Goal: Transaction & Acquisition: Register for event/course

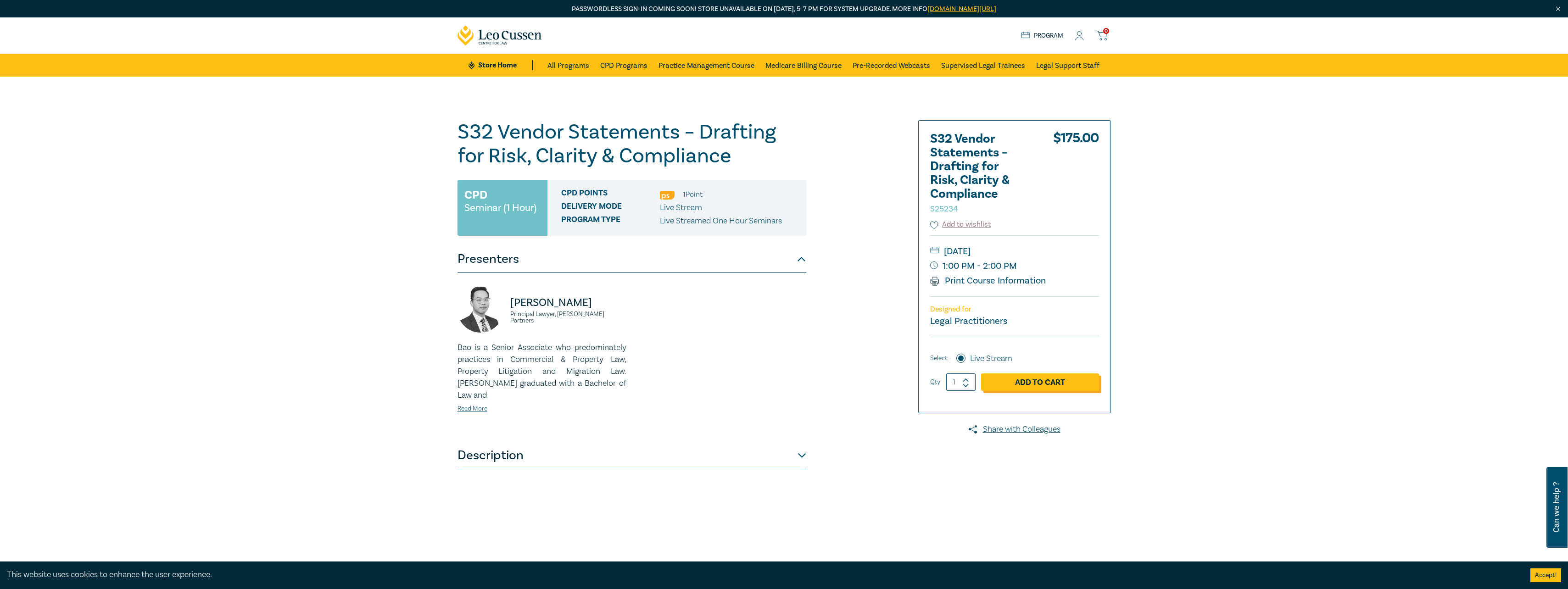
click at [694, 368] on link "Add to Cart" at bounding box center [1040, 382] width 118 height 18
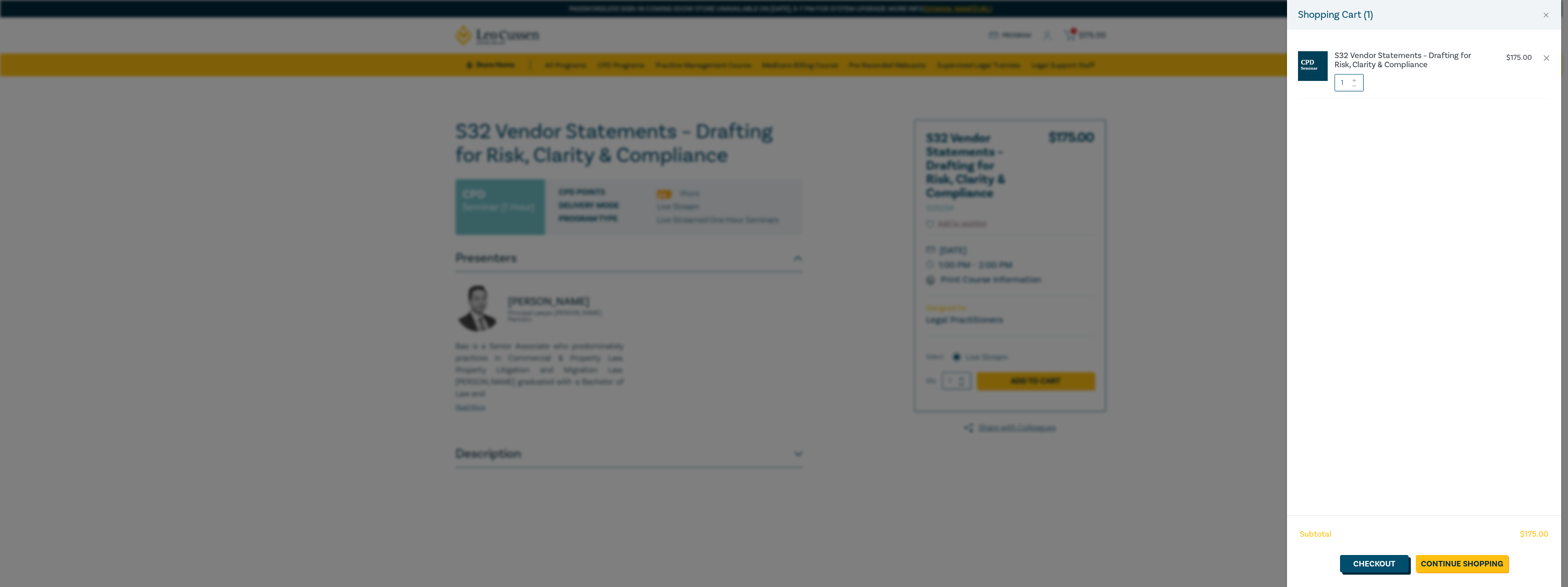
click at [691, 367] on link "Checkout" at bounding box center [1374, 563] width 69 height 18
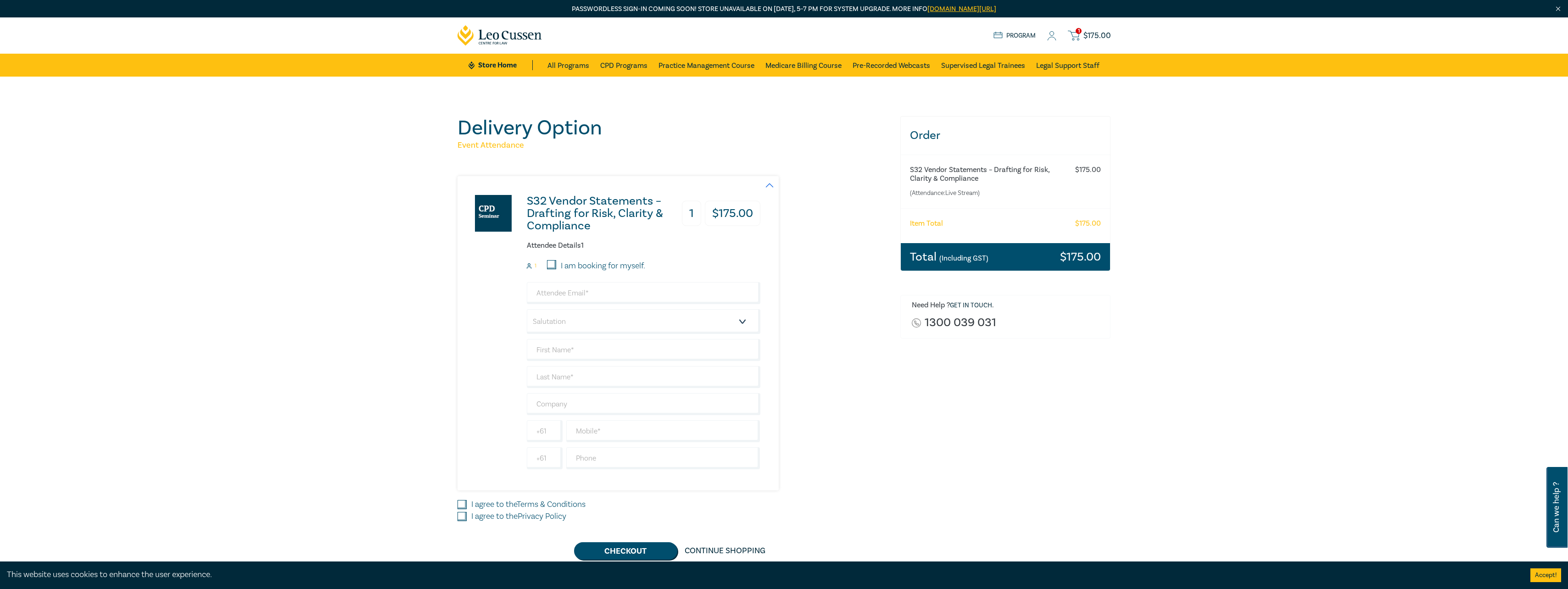
click at [553, 263] on input "I am booking for myself." at bounding box center [551, 265] width 9 height 9
checkbox input "true"
type input "[EMAIL_ADDRESS][DOMAIN_NAME]"
type input "Aggie"
type input "Mihelakis"
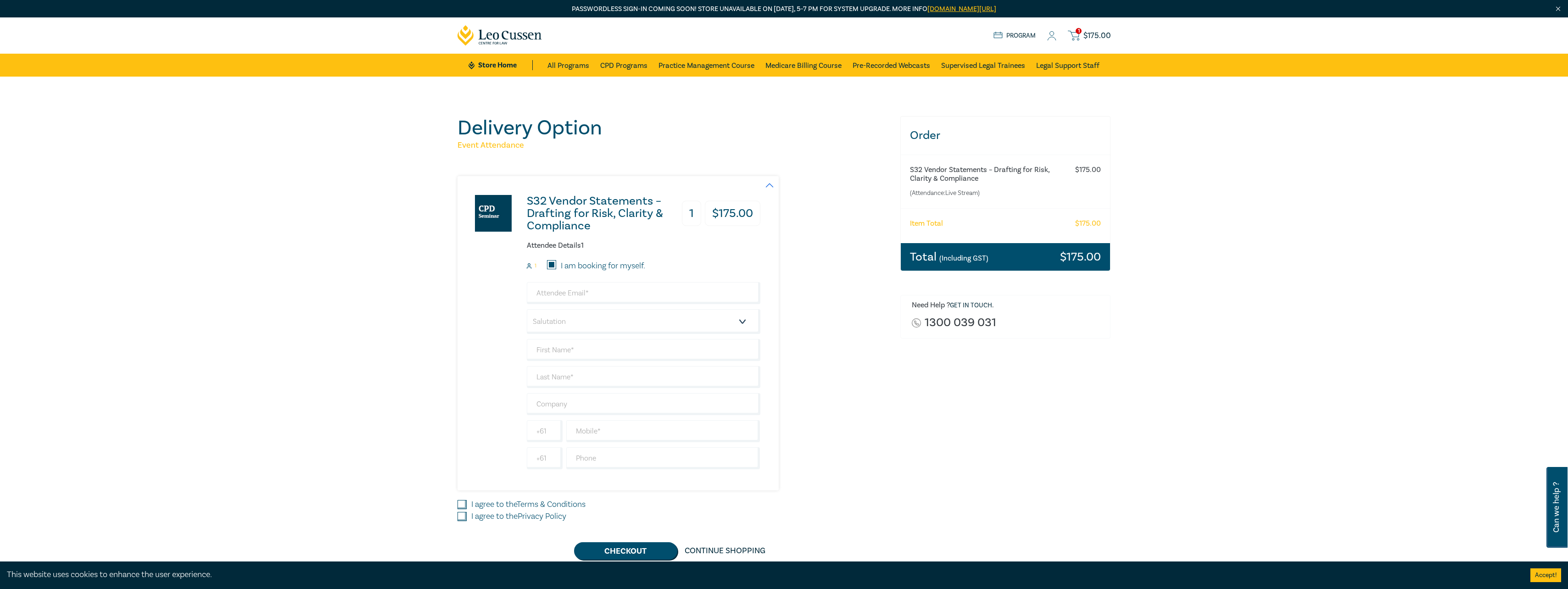
type input "Entourage Legal"
type input "439324445"
click at [556, 322] on select "Salutation Mr. Mrs. Ms. Miss Dr. Prof. Other" at bounding box center [644, 321] width 234 height 25
select select "Ms."
click at [527, 309] on select "Salutation Mr. Mrs. Ms. Miss Dr. Prof. Other" at bounding box center [644, 321] width 234 height 25
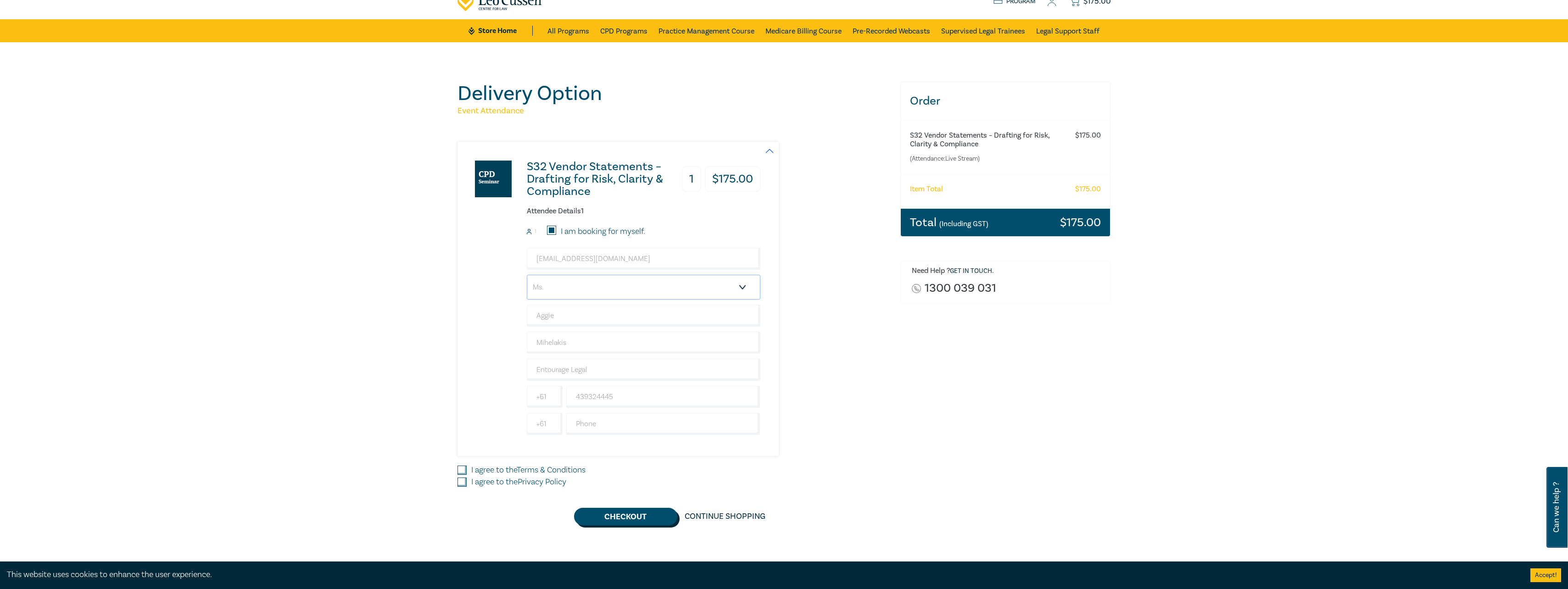
scroll to position [92, 0]
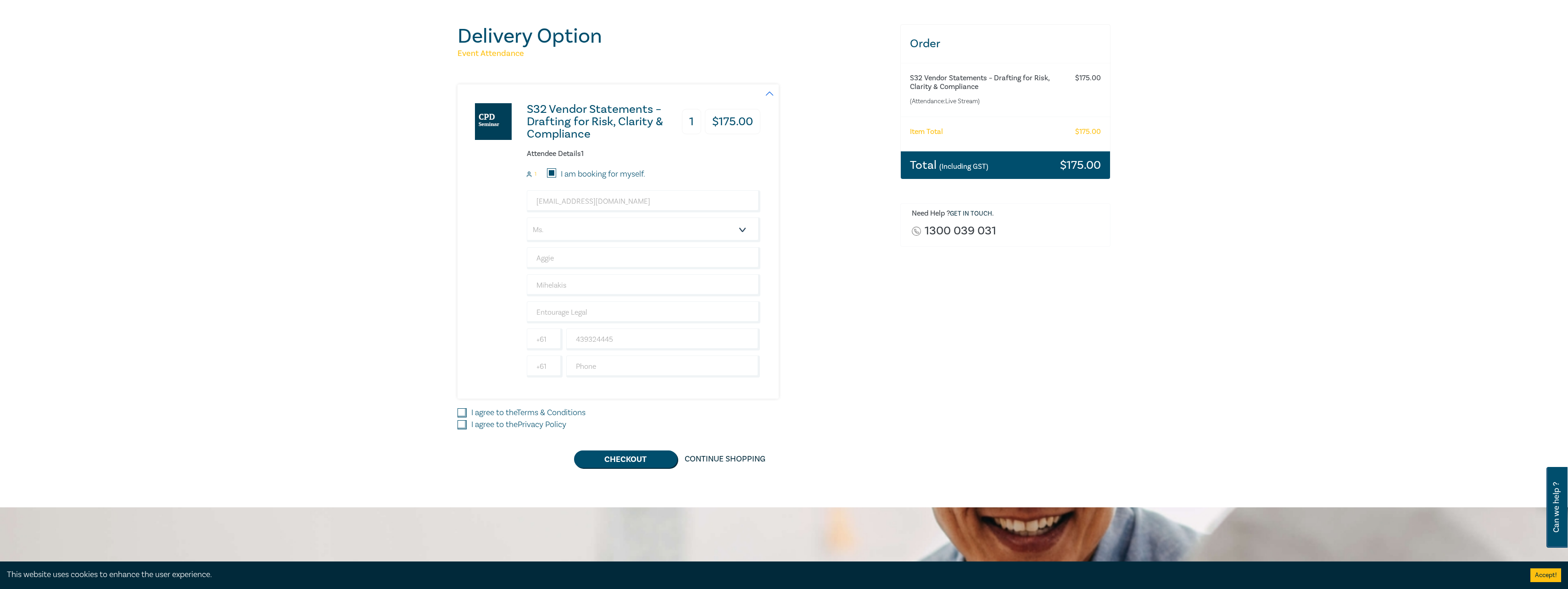
click at [465, 368] on input "I agree to the Terms & Conditions" at bounding box center [462, 412] width 9 height 9
checkbox input "true"
click at [462, 368] on input "I agree to the Privacy Policy" at bounding box center [462, 425] width 9 height 9
checkbox input "true"
click at [575, 339] on input "439324445" at bounding box center [663, 339] width 194 height 22
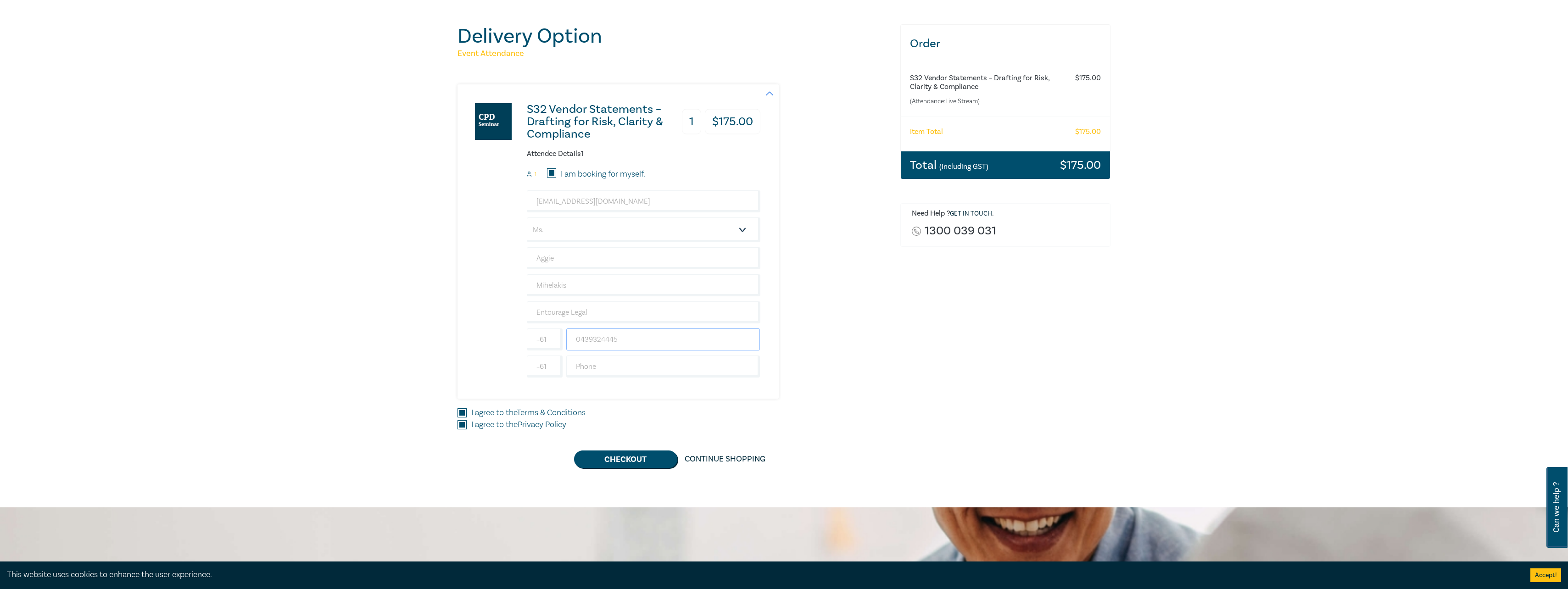
click at [635, 338] on input "0439324445" at bounding box center [663, 339] width 194 height 22
type input "0439324445"
click at [694, 368] on div "Order S32 Vendor Statements – Drafting for Risk, Clarity & Compliance (Attendan…" at bounding box center [1006, 246] width 222 height 444
click at [594, 338] on input "0439324445" at bounding box center [663, 339] width 194 height 22
drag, startPoint x: 605, startPoint y: 337, endPoint x: 638, endPoint y: 342, distance: 33.4
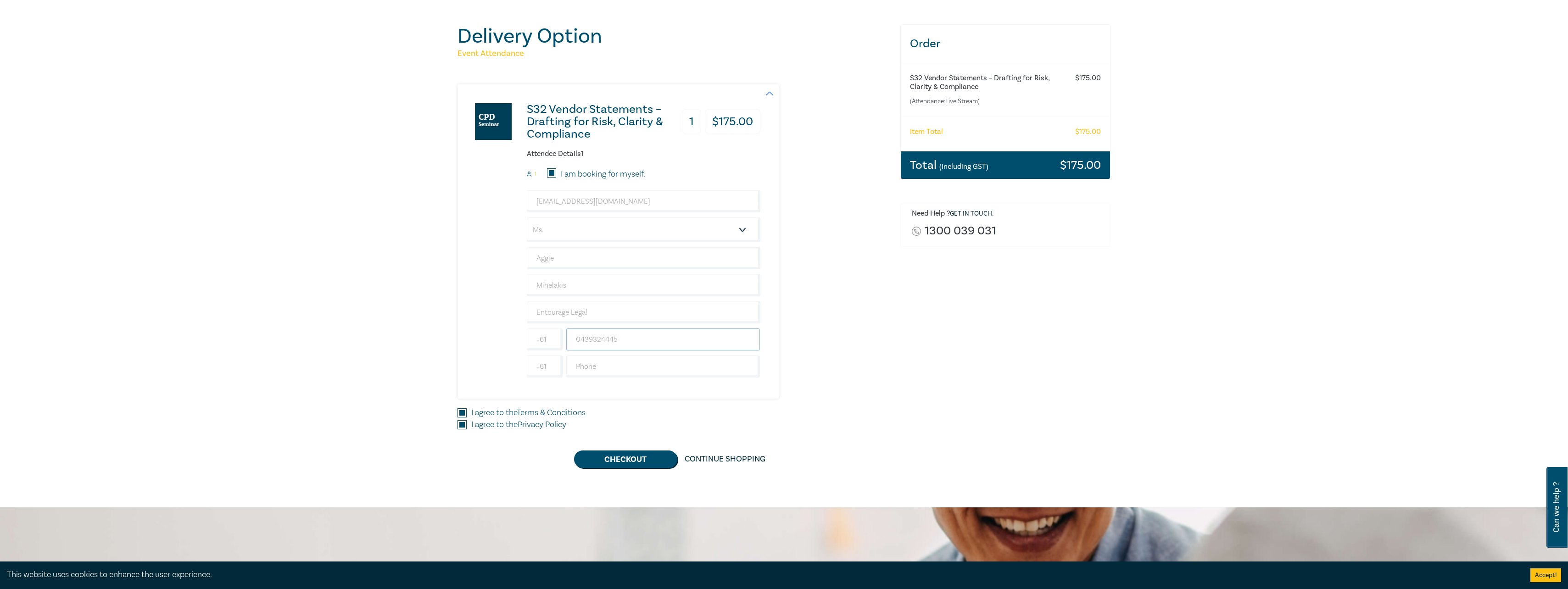
click at [638, 342] on input "0439324445" at bounding box center [663, 339] width 194 height 22
click at [694, 368] on div "S32 Vendor Statements – Drafting for Risk, Clarity & Compliance 1 $ 175.00 Atte…" at bounding box center [673, 241] width 432 height 314
click at [637, 365] on input "text" at bounding box center [663, 367] width 194 height 22
click at [694, 368] on div "Order S32 Vendor Statements – Drafting for Risk, Clarity & Compliance (Attendan…" at bounding box center [1006, 246] width 222 height 444
click at [610, 368] on button "Checkout" at bounding box center [625, 459] width 103 height 18
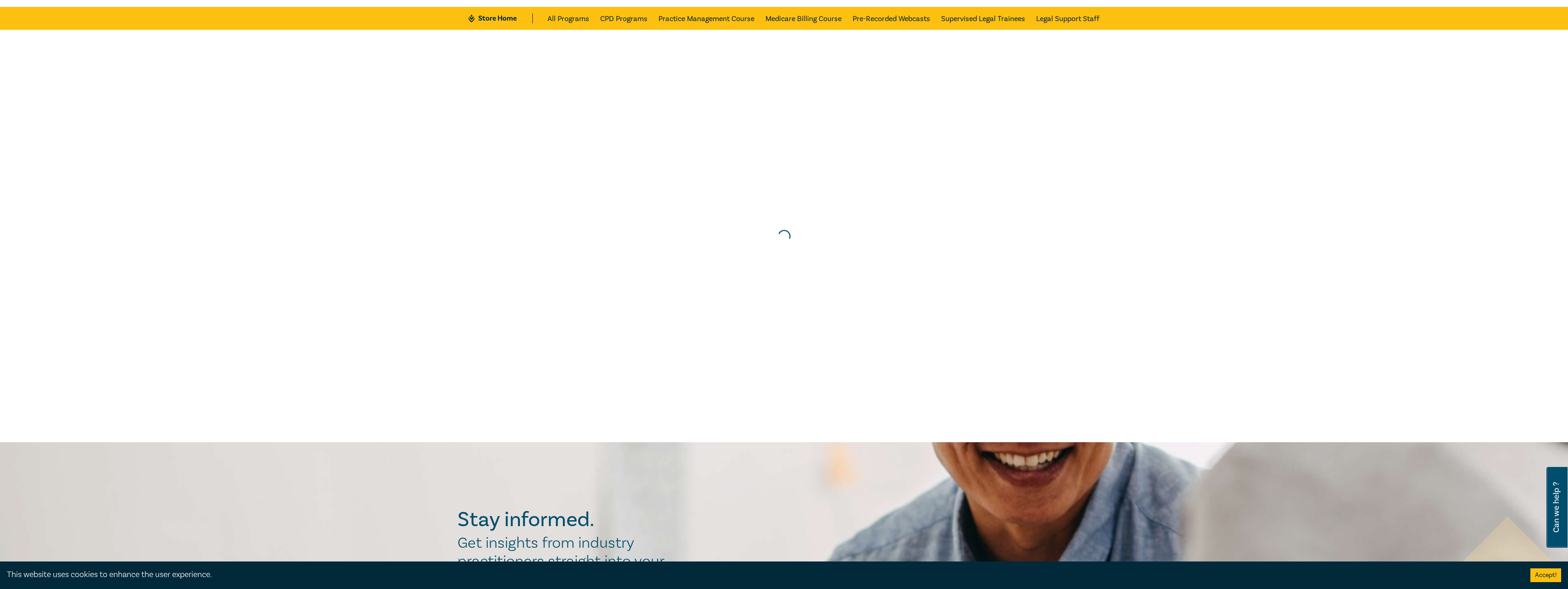
scroll to position [0, 0]
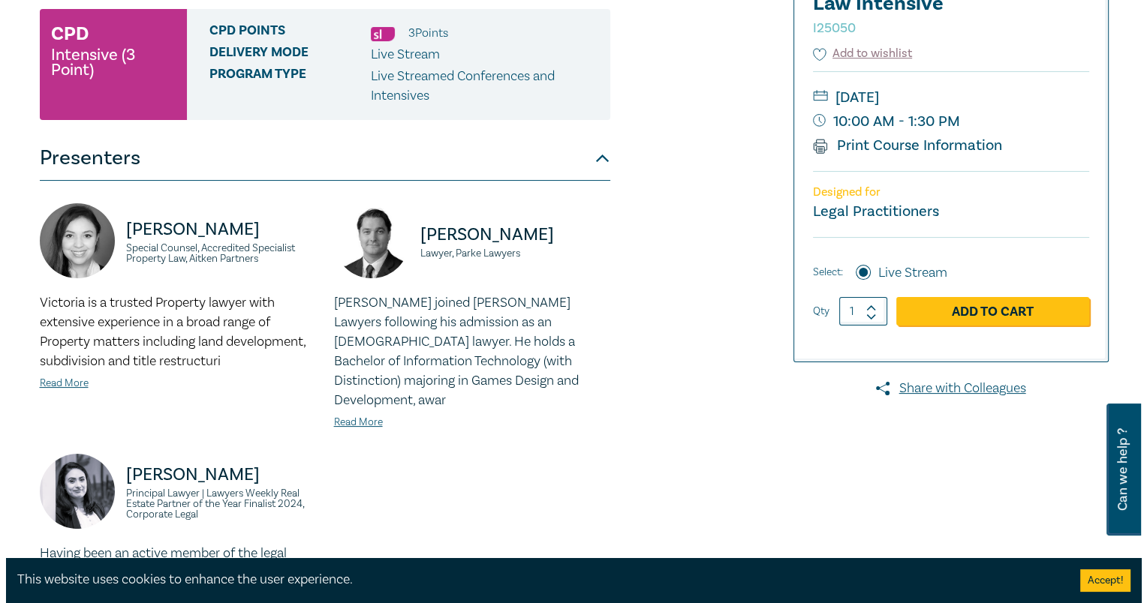
scroll to position [300, 0]
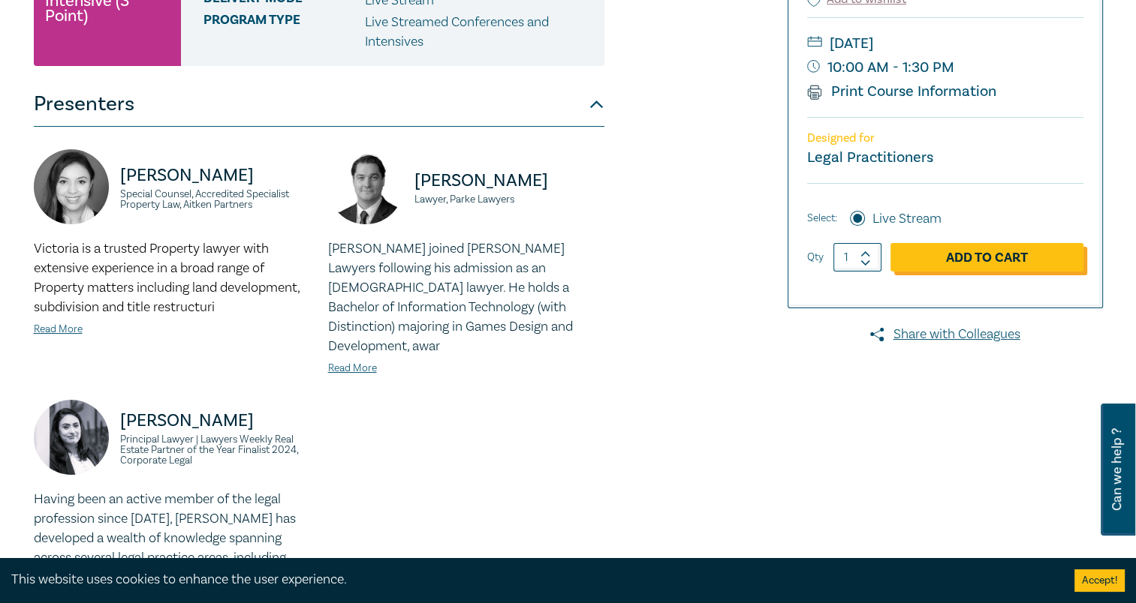
click at [980, 262] on link "Add to Cart" at bounding box center [986, 257] width 193 height 29
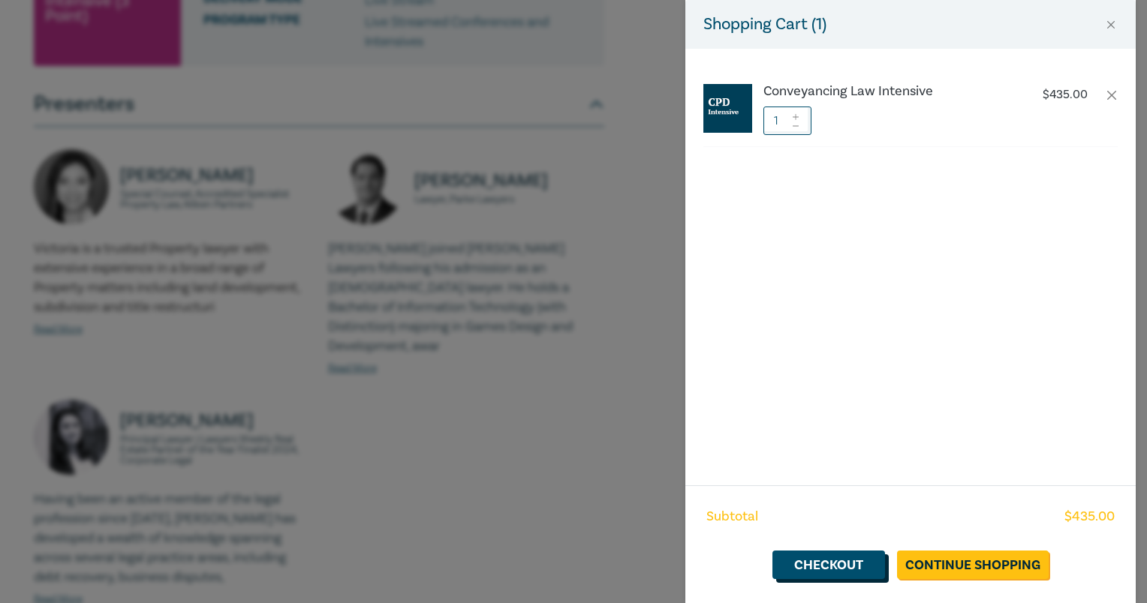
click at [835, 569] on link "Checkout" at bounding box center [828, 565] width 113 height 29
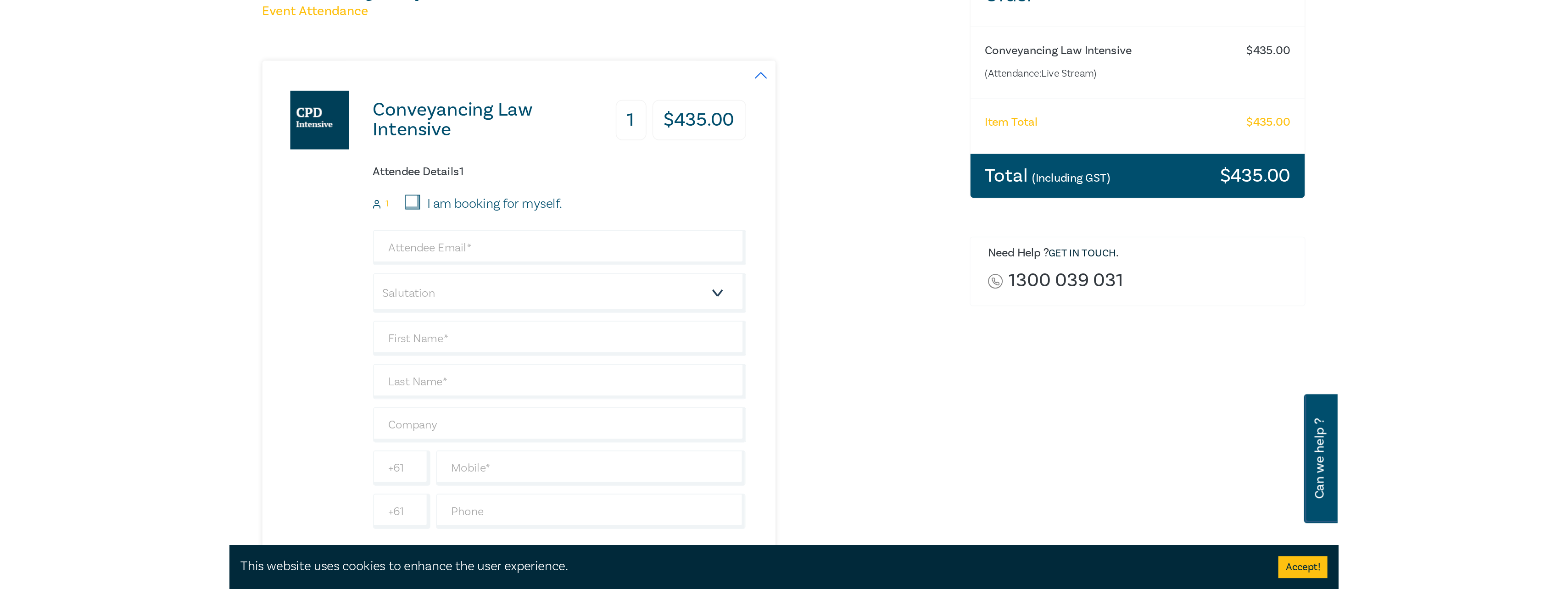
scroll to position [183, 0]
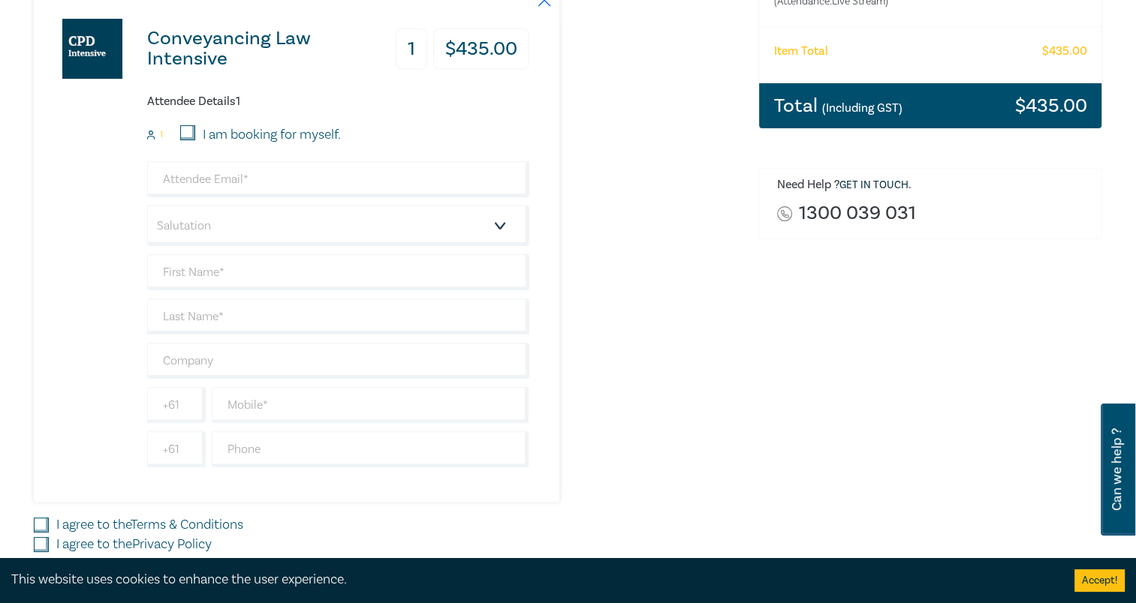
click at [186, 130] on input "I am booking for myself." at bounding box center [187, 132] width 15 height 15
checkbox input "true"
type input "[EMAIL_ADDRESS][DOMAIN_NAME]"
type input "Aggie"
type input "Mihelakis"
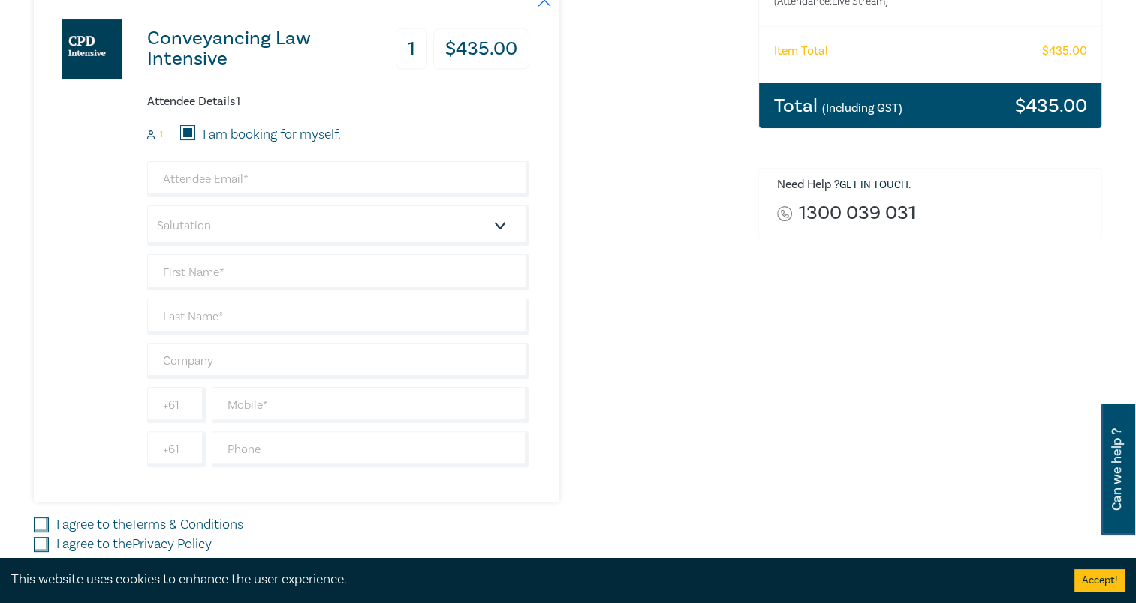
type input "Entourage Legal"
type input "439324445"
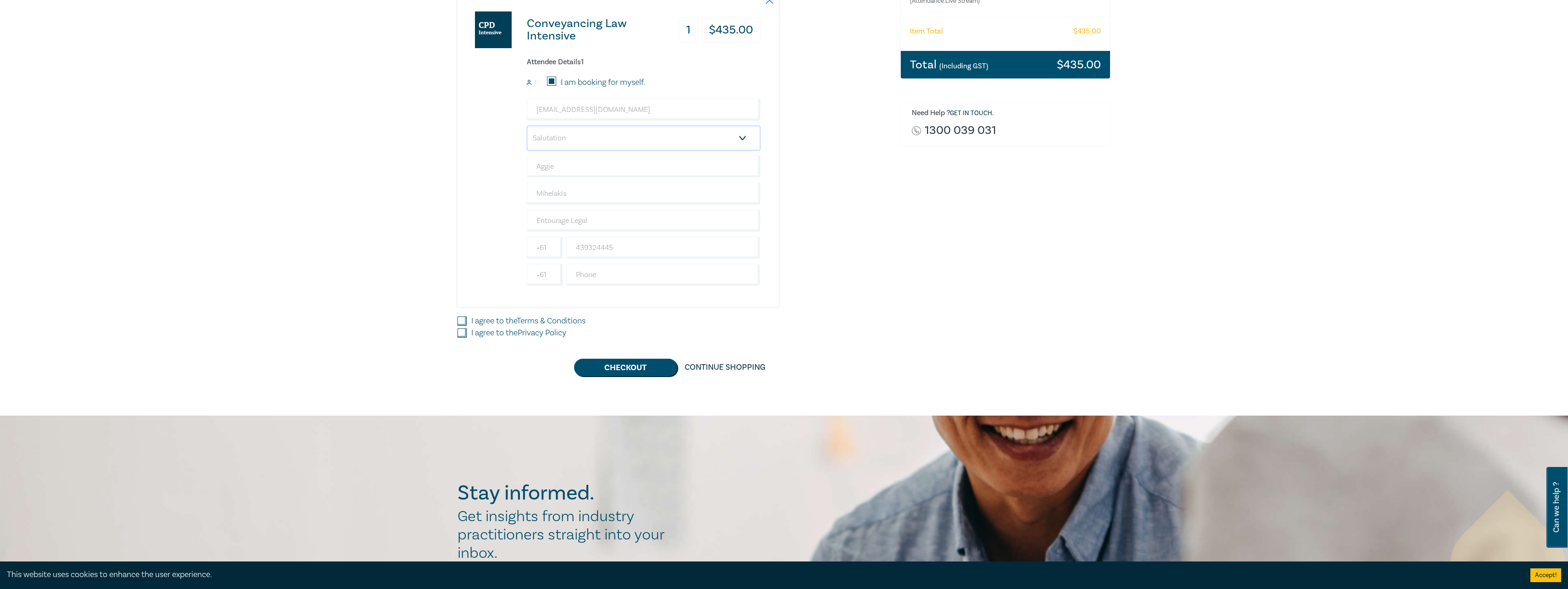
click at [694, 139] on select "Salutation Mr. Mrs. Ms. Miss Dr. Prof. Other" at bounding box center [644, 138] width 234 height 25
select select "Ms."
click at [527, 126] on select "Salutation Mr. Mrs. Ms. Miss Dr. Prof. Other" at bounding box center [644, 138] width 234 height 25
click at [575, 251] on input "439324445" at bounding box center [663, 247] width 194 height 22
type input "0439324445"
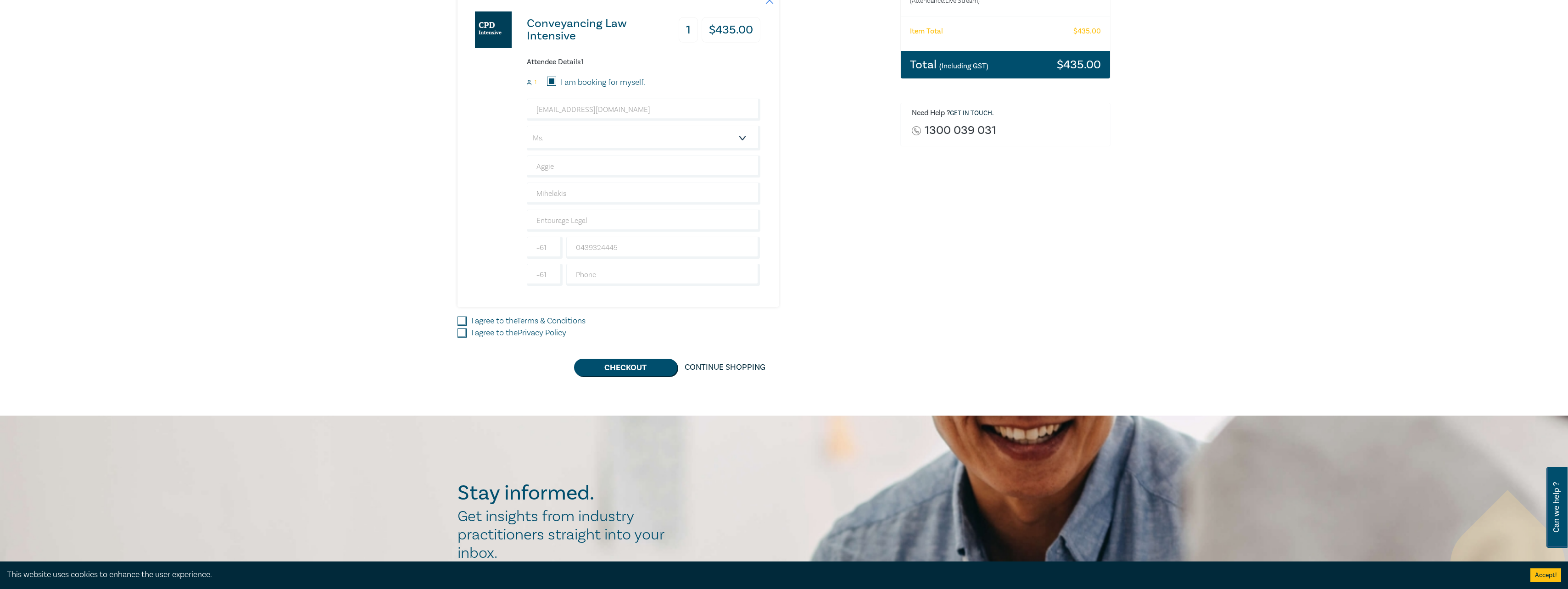
click at [460, 319] on input "I agree to the Terms & Conditions" at bounding box center [462, 321] width 9 height 9
checkbox input "true"
click at [463, 333] on input "I agree to the Privacy Policy" at bounding box center [462, 332] width 9 height 9
checkbox input "true"
drag, startPoint x: 597, startPoint y: 366, endPoint x: 677, endPoint y: 383, distance: 81.8
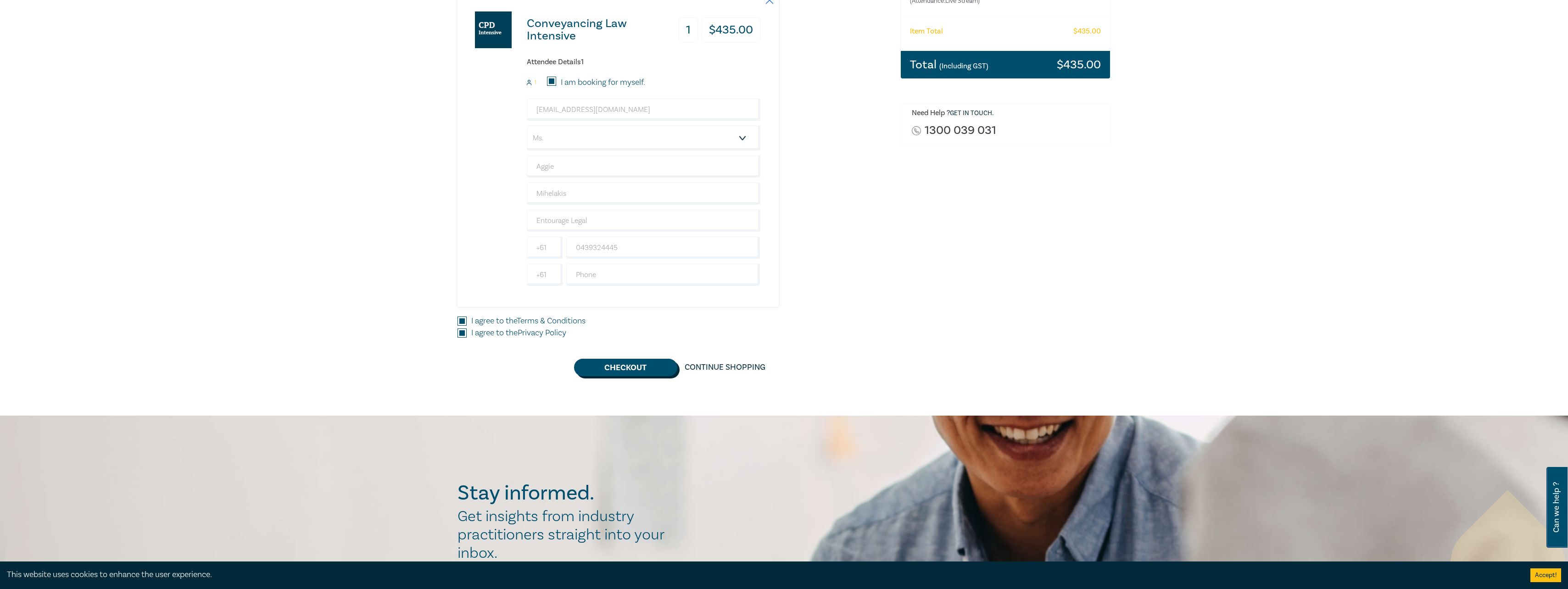
click at [599, 366] on button "Checkout" at bounding box center [625, 367] width 103 height 18
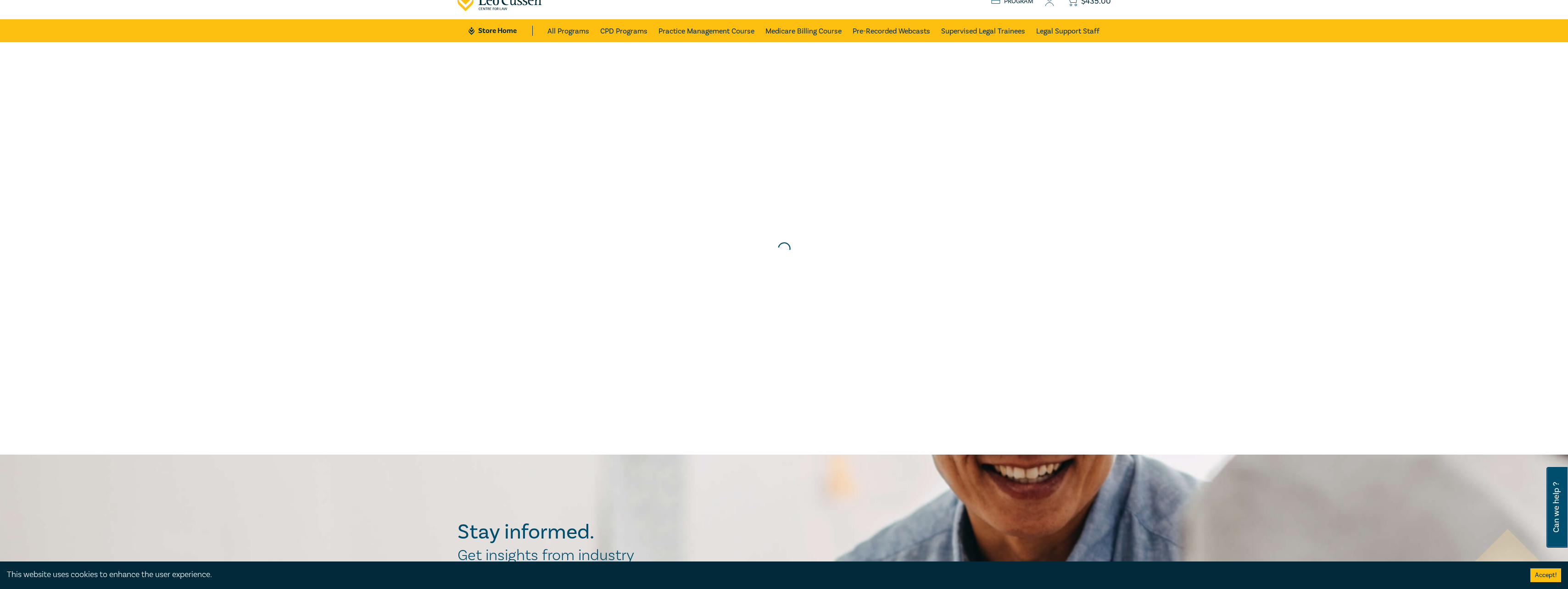
scroll to position [0, 0]
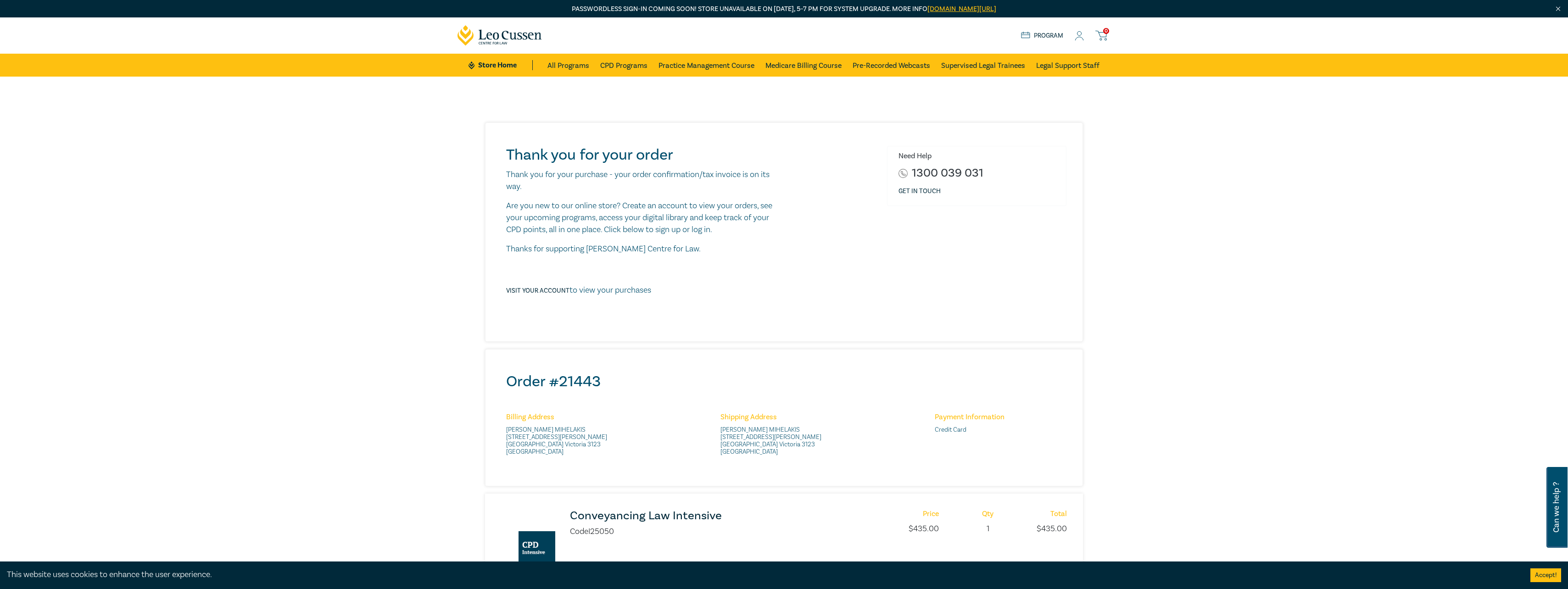
scroll to position [229, 0]
